Goal: Task Accomplishment & Management: Manage account settings

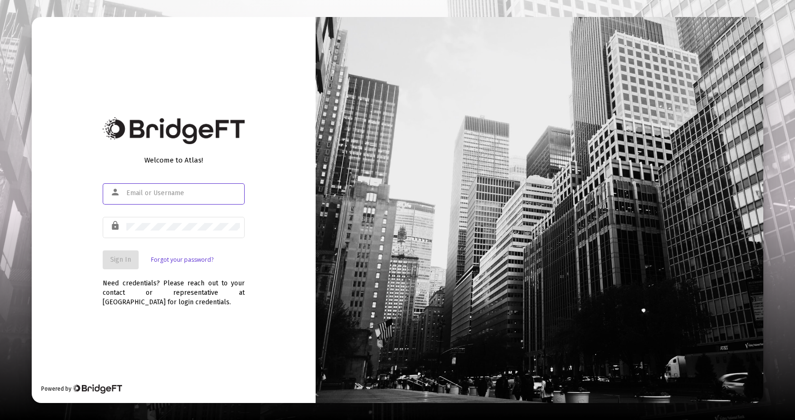
type input "[EMAIL_ADDRESS][DOMAIN_NAME]"
click at [129, 260] on span "Sign In" at bounding box center [120, 260] width 21 height 8
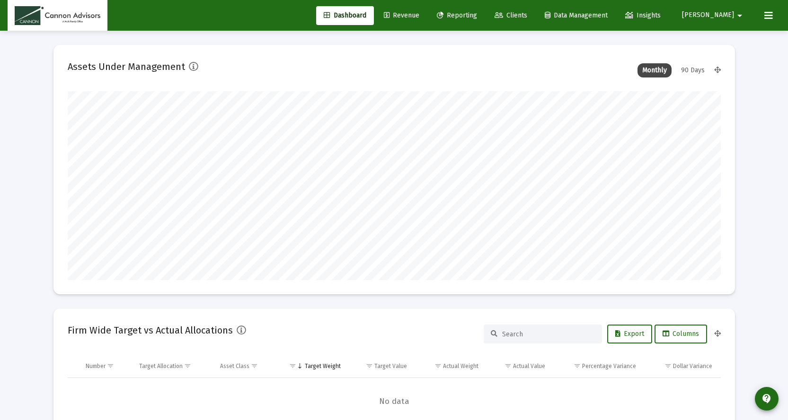
scroll to position [189, 351]
type input "[DATE]"
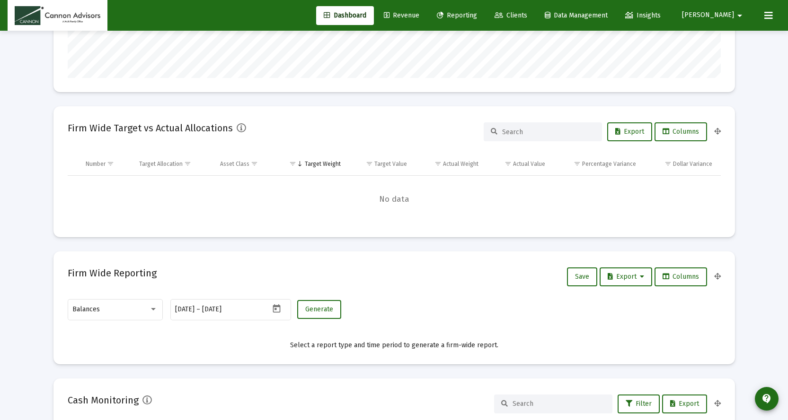
scroll to position [0, 0]
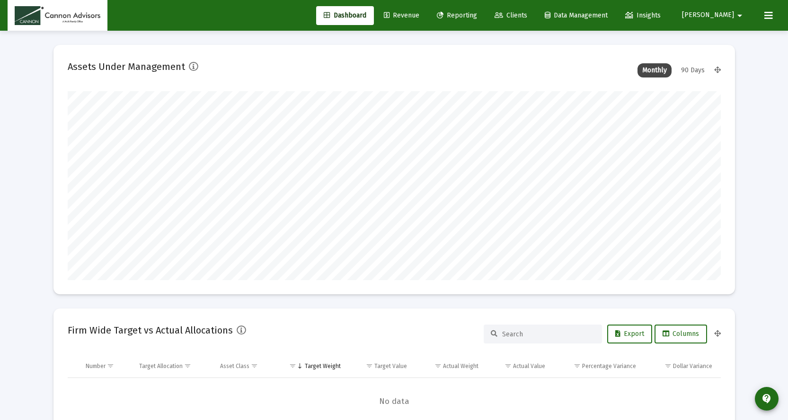
click at [419, 13] on span "Revenue" at bounding box center [401, 15] width 35 height 8
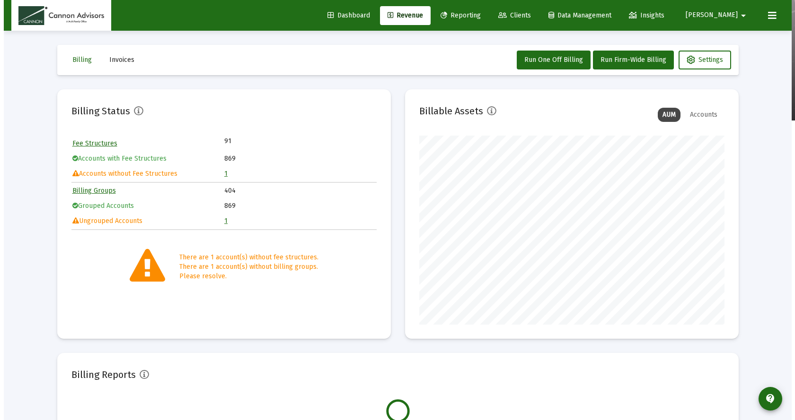
scroll to position [189, 305]
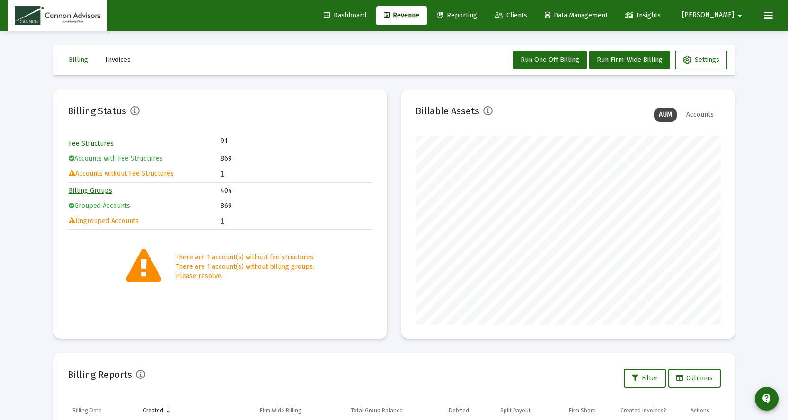
click at [222, 175] on link "1" at bounding box center [221, 174] width 3 height 8
